Goal: Find specific page/section: Find specific page/section

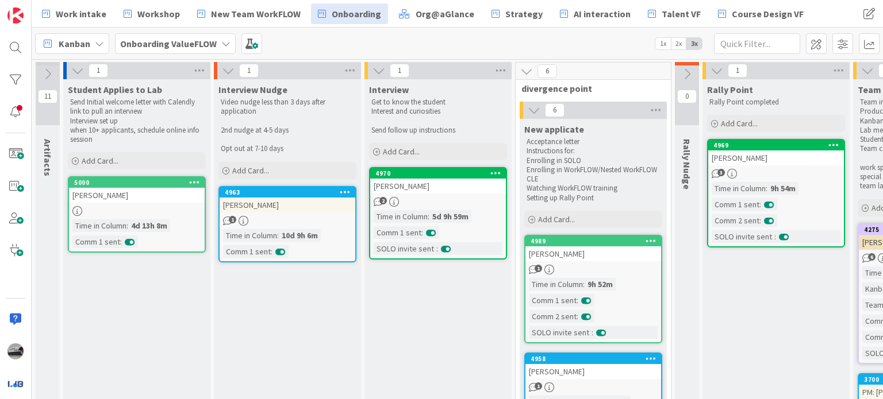
click at [216, 37] on div "Onboarding ValueFLOW" at bounding box center [175, 43] width 121 height 21
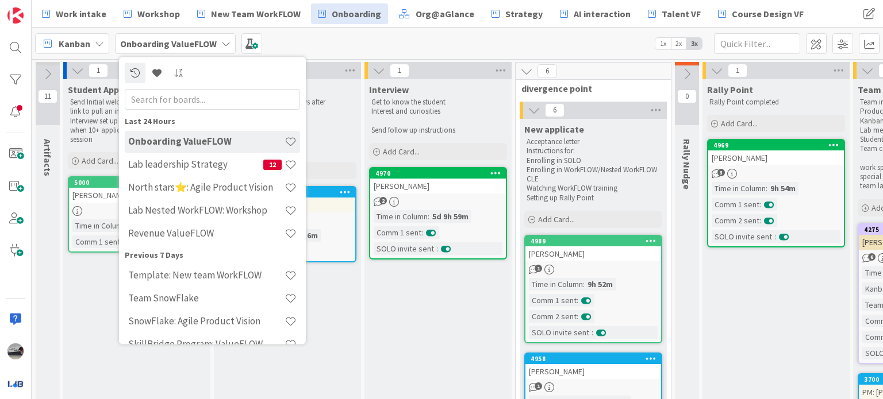
click at [189, 98] on input "text" at bounding box center [212, 99] width 175 height 21
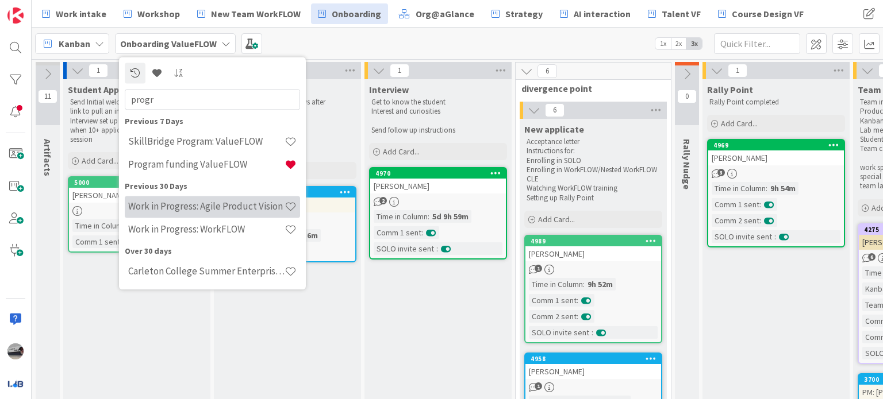
type input "progr"
click at [216, 204] on h4 "Work in Progress: Agile Product Vision" at bounding box center [206, 206] width 156 height 11
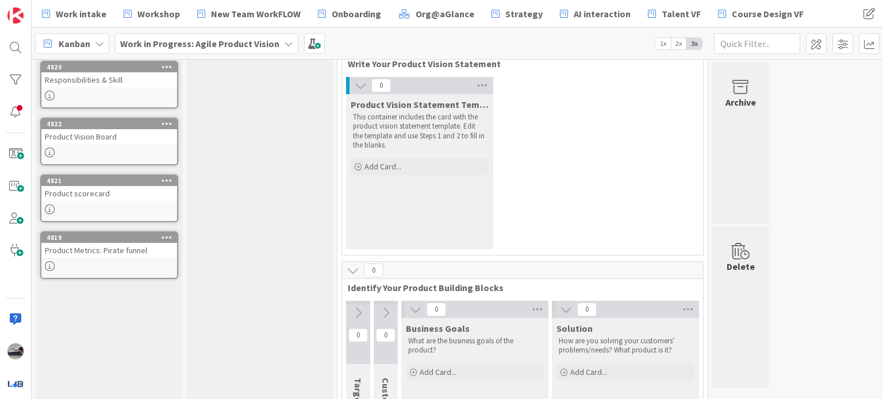
scroll to position [172, 0]
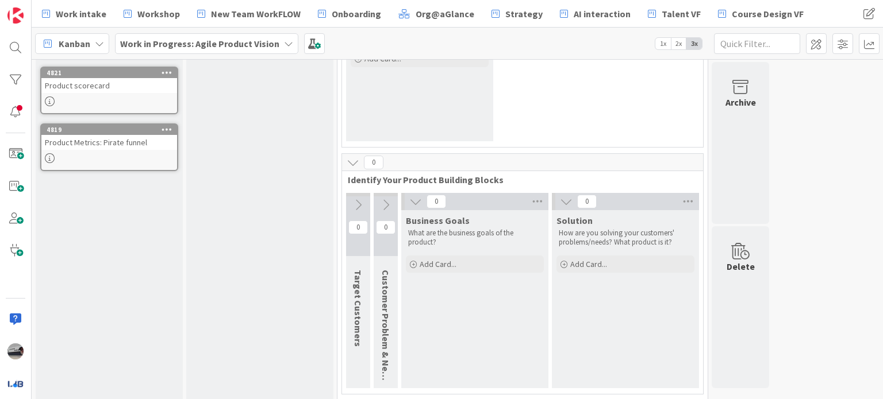
click at [349, 203] on button at bounding box center [358, 205] width 24 height 17
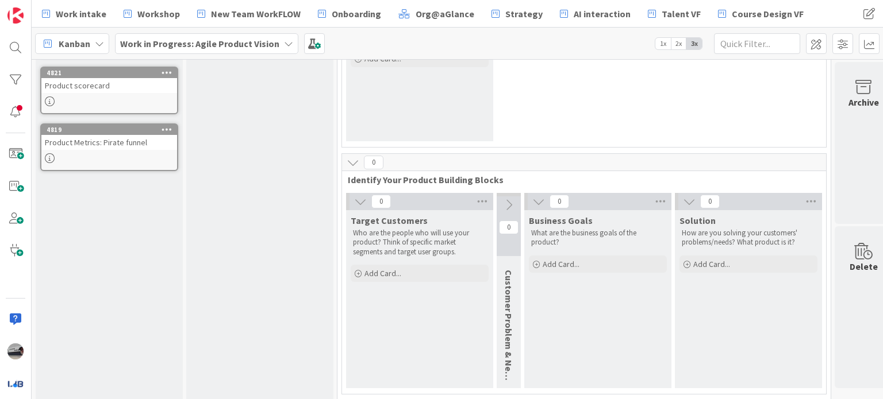
click at [509, 202] on icon at bounding box center [508, 205] width 13 height 13
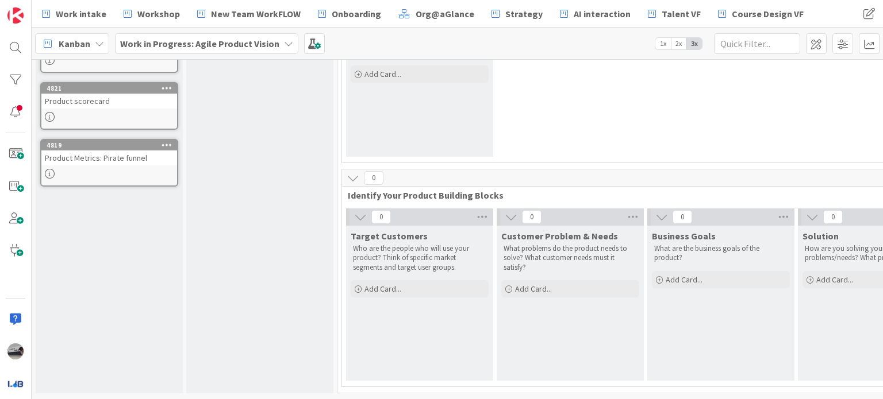
scroll to position [0, 0]
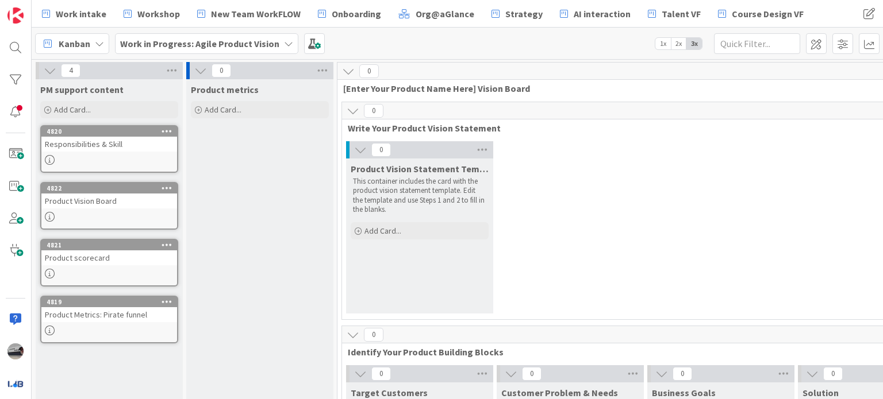
click at [191, 41] on b "Work in Progress: Agile Product Vision" at bounding box center [199, 43] width 159 height 11
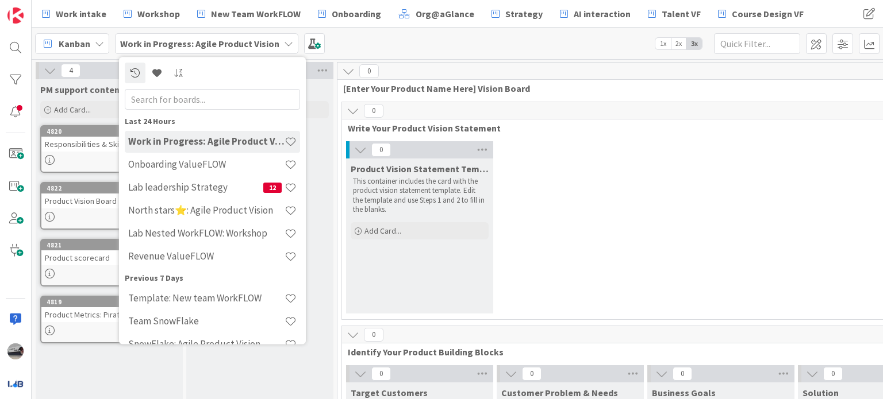
click at [611, 193] on div "0 Product Vision Statement Template This container includes the card with the p…" at bounding box center [645, 230] width 602 height 178
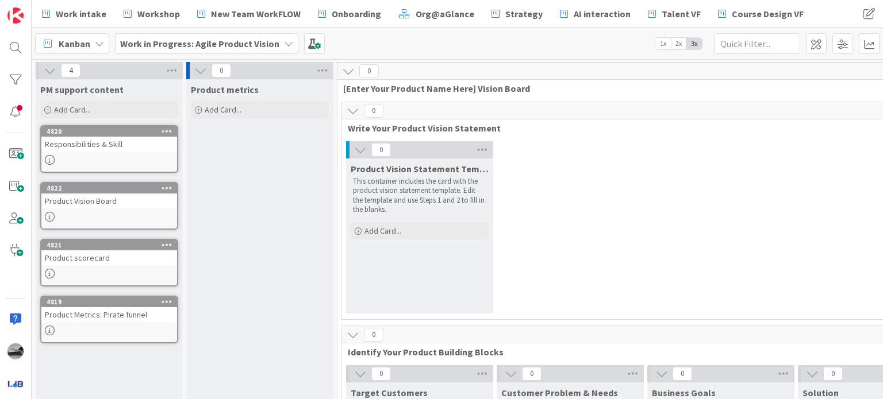
click at [220, 43] on b "Work in Progress: Agile Product Vision" at bounding box center [199, 43] width 159 height 11
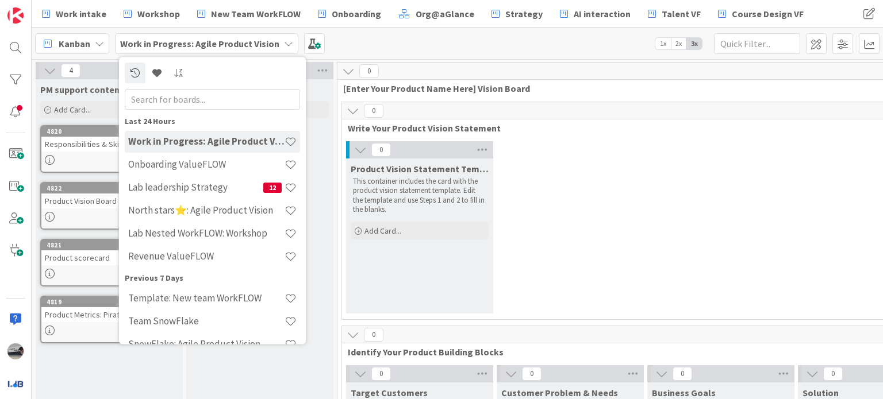
click at [360, 46] on div "Kanban Work in Progress: Agile Product Vision Last 24 Hours Work in Progress: A…" at bounding box center [457, 44] width 851 height 32
